Goal: Task Accomplishment & Management: Complete application form

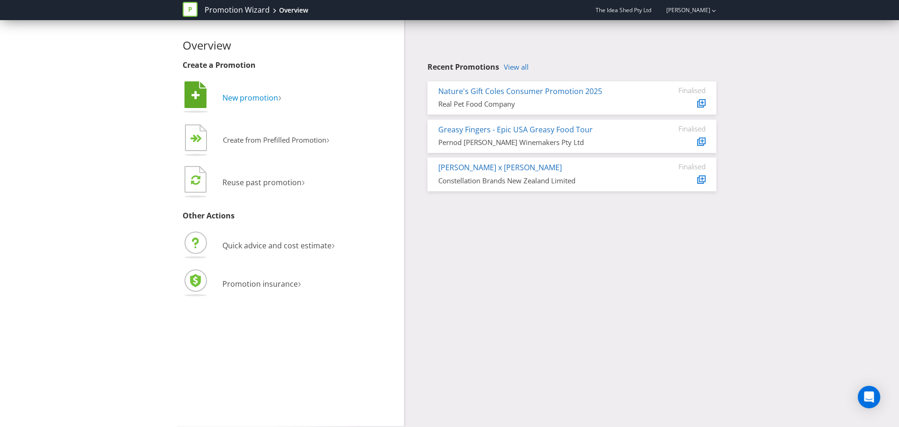
click at [248, 96] on span "New promotion" at bounding box center [250, 98] width 56 height 10
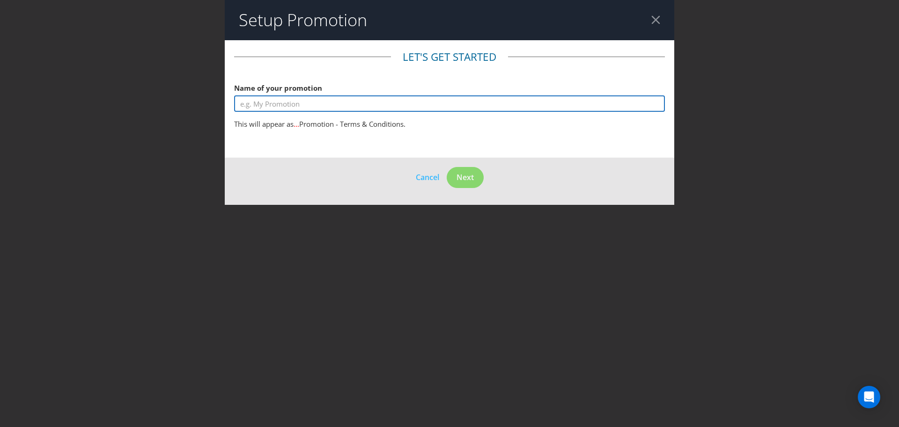
click at [279, 96] on input "text" at bounding box center [449, 103] width 431 height 16
type input "Test"
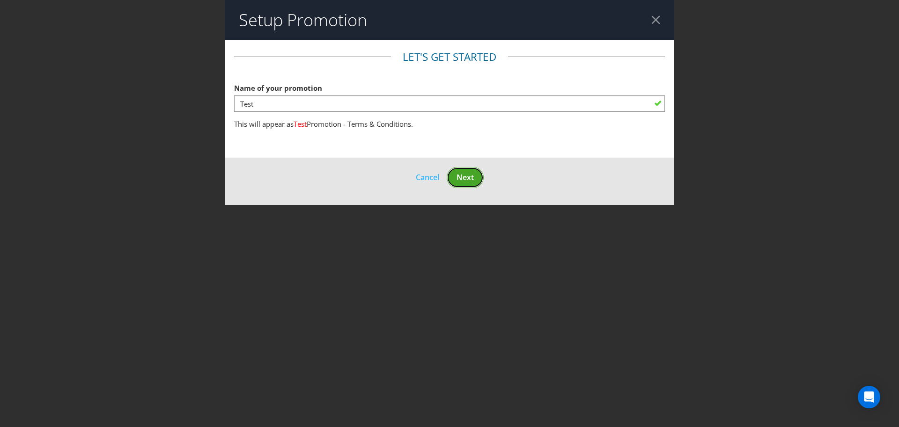
click at [470, 178] on span "Next" at bounding box center [464, 177] width 17 height 10
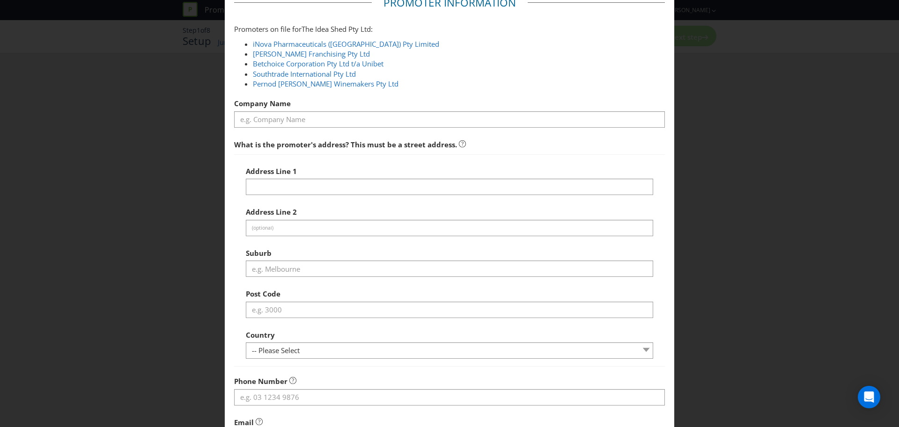
scroll to position [36, 0]
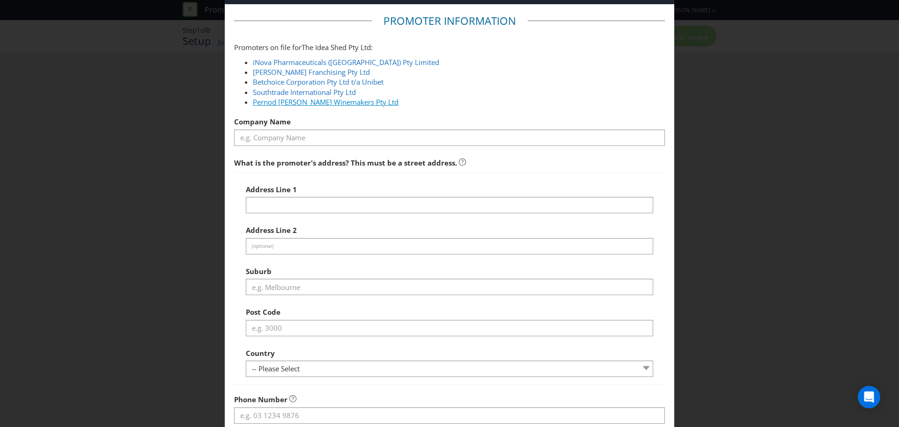
click at [337, 103] on link "Pernod [PERSON_NAME] Winemakers Pty Ltd" at bounding box center [326, 101] width 146 height 9
type input "Pernod [PERSON_NAME] Winemakers Pty Ltd"
type input "[STREET_ADDRESS]"
type input "Barangaroo"
type input "2000"
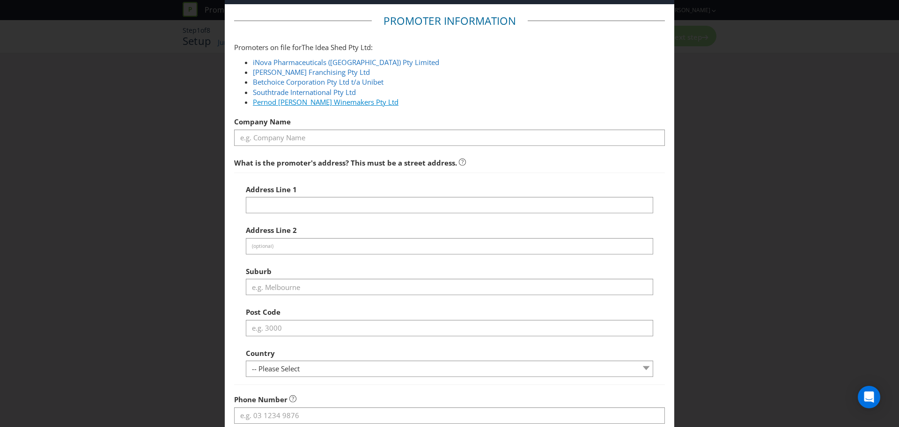
select select "AU"
type input "1800 468 877"
type input "[EMAIL_ADDRESS][DOMAIN_NAME]"
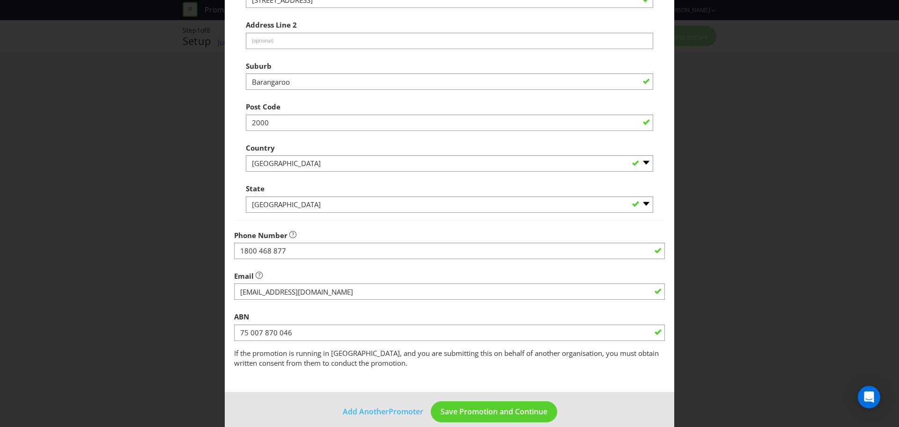
scroll to position [253, 0]
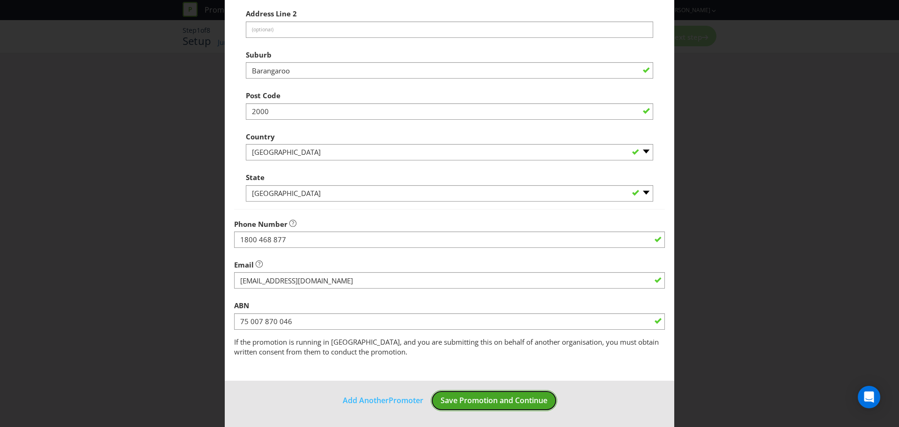
click at [510, 402] on span "Save Promotion and Continue" at bounding box center [493, 400] width 107 height 10
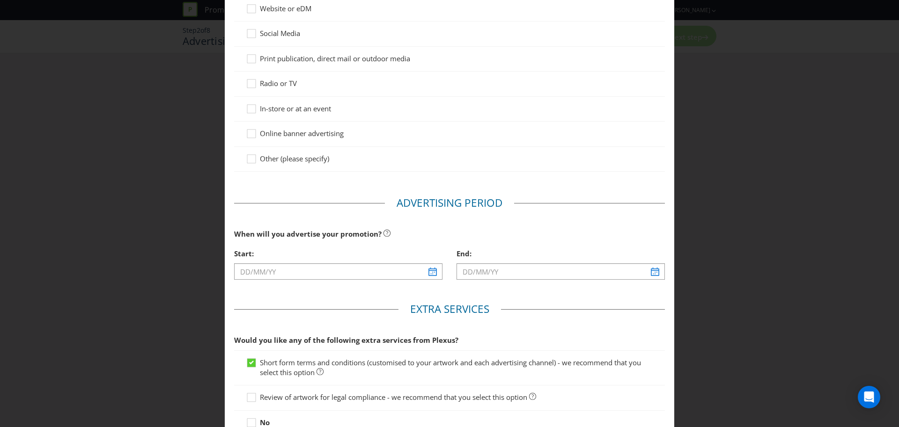
scroll to position [183, 0]
